Goal: Information Seeking & Learning: Learn about a topic

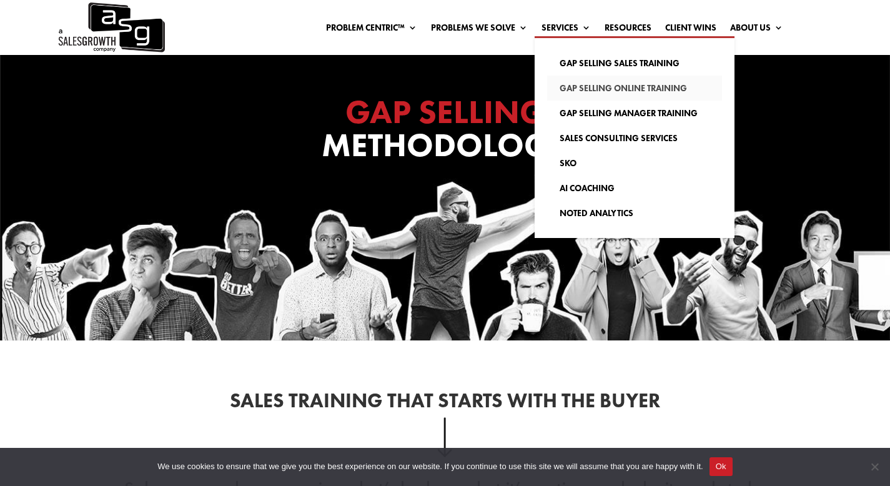
click at [577, 86] on link "Gap Selling Online Training" at bounding box center [634, 88] width 175 height 25
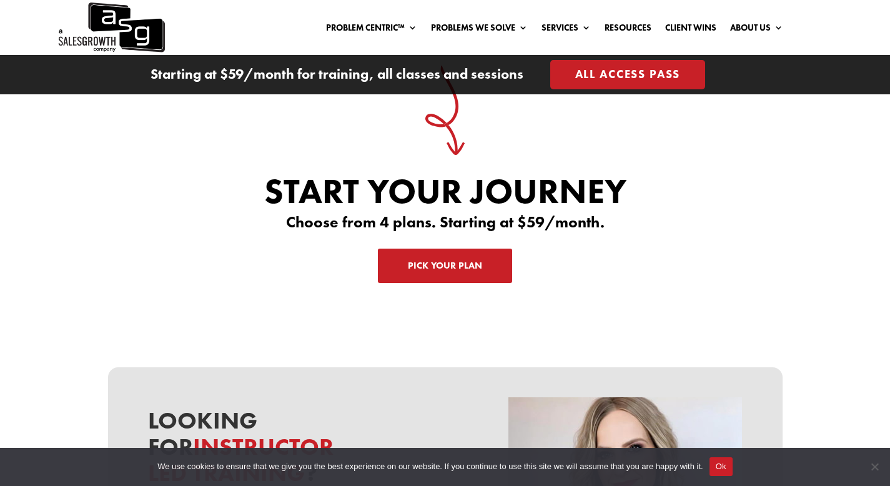
scroll to position [3871, 0]
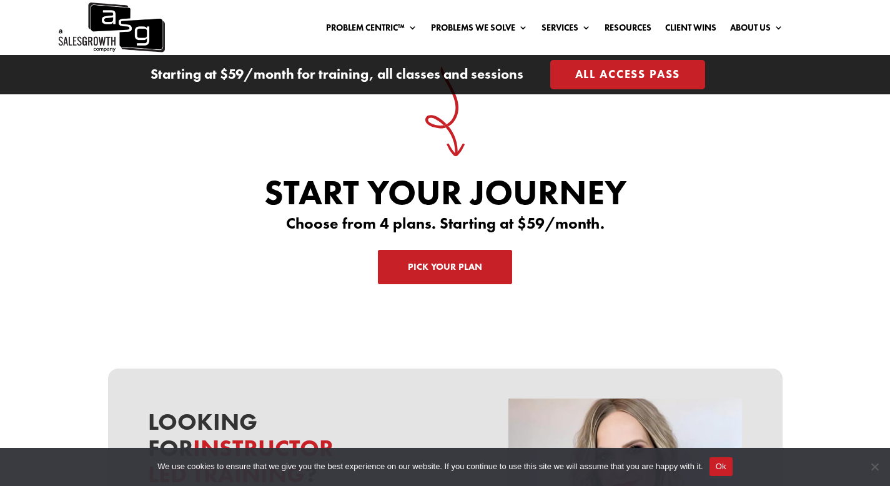
click at [429, 260] on link "Pick Your Plan" at bounding box center [445, 267] width 134 height 35
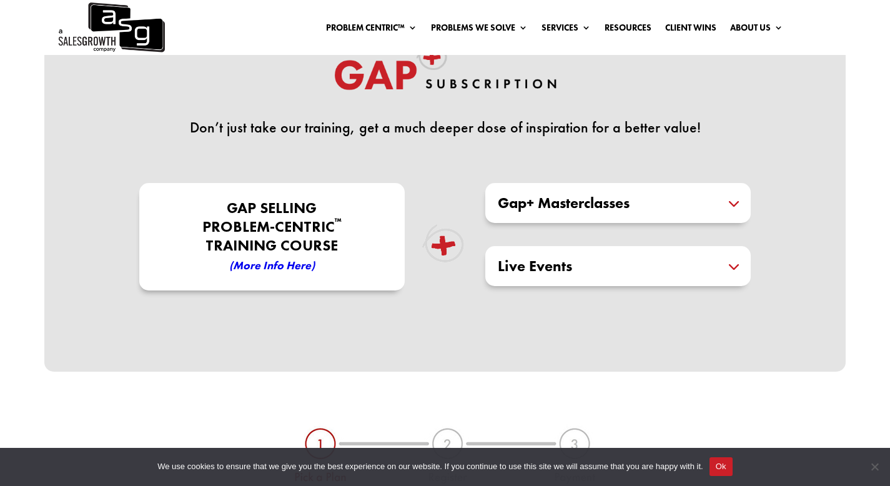
scroll to position [318, 0]
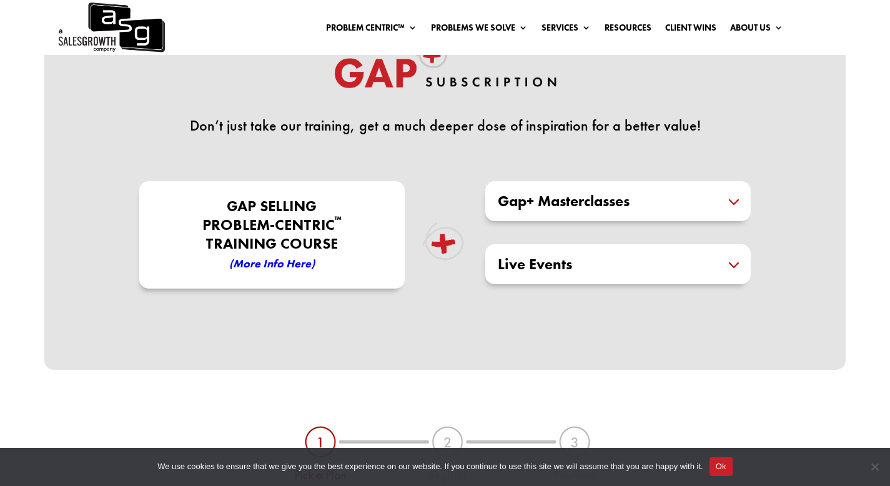
click at [282, 259] on em "(More Info here)" at bounding box center [272, 263] width 86 height 14
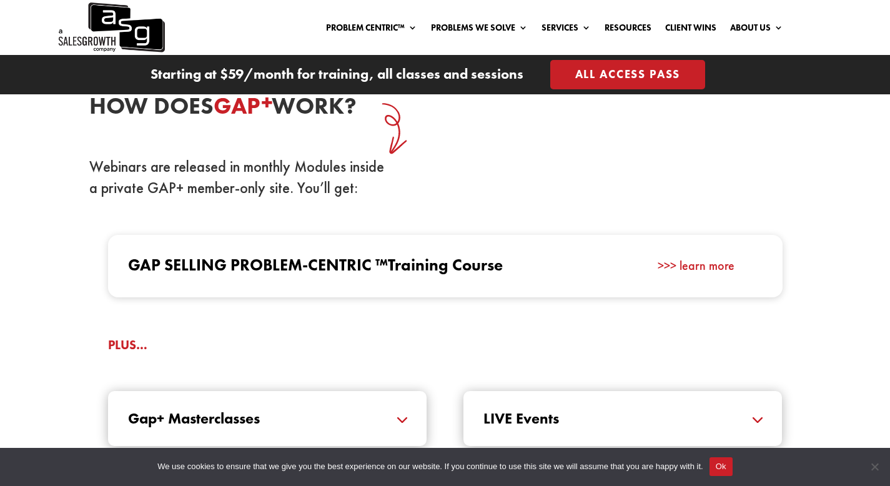
scroll to position [1128, 0]
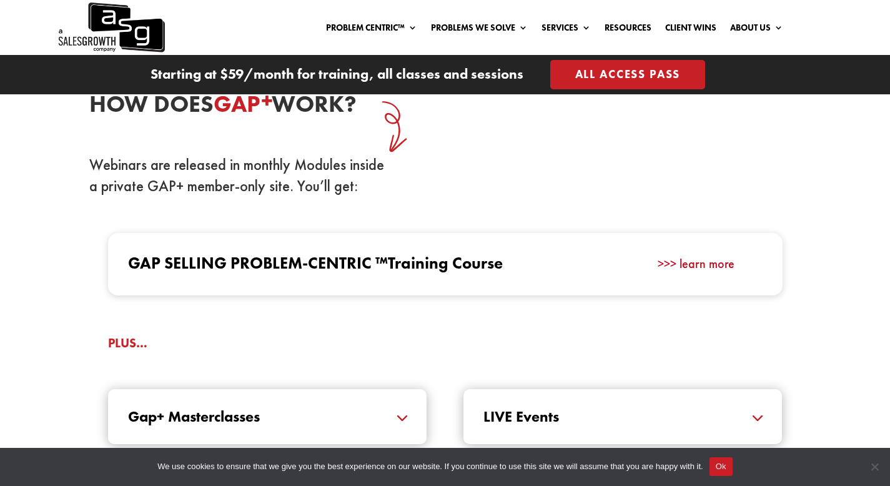
click at [685, 264] on link ">>> learn more" at bounding box center [696, 263] width 77 height 16
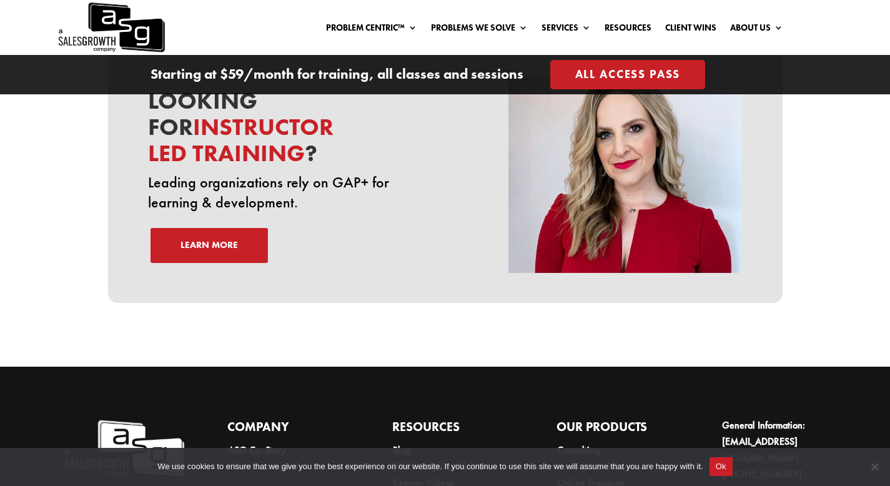
scroll to position [4295, 0]
